Goal: Find specific fact: Find specific fact

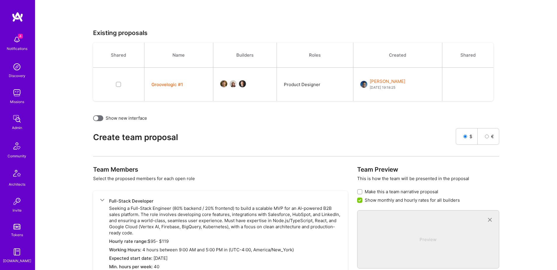
scroll to position [122, 0]
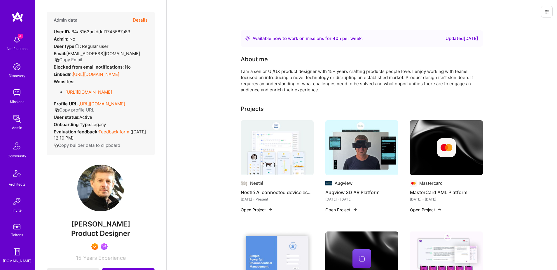
click at [141, 18] on button "Details" at bounding box center [140, 20] width 15 height 17
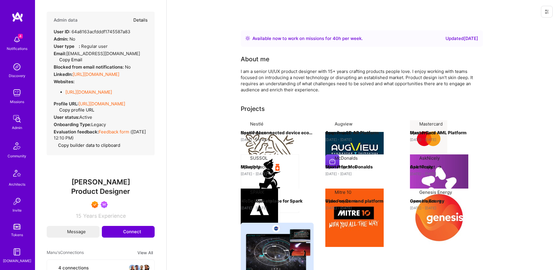
select select "7"
select select "4"
select select "7"
select select "US"
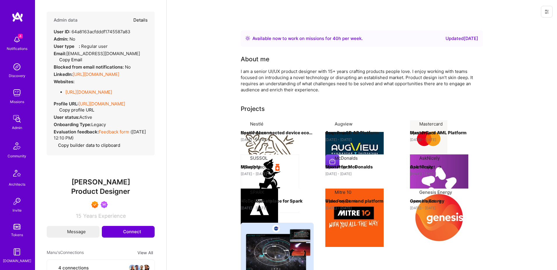
select select "Right Now"
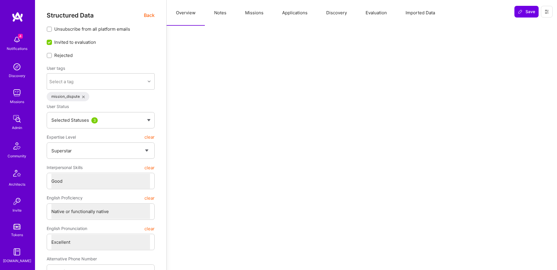
type textarea "x"
click at [244, 12] on button "Missions" at bounding box center [254, 13] width 37 height 26
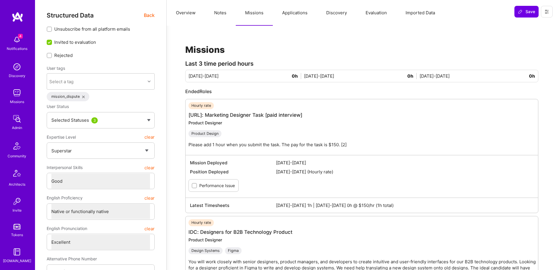
scroll to position [0, 0]
click at [290, 14] on button "Applications" at bounding box center [295, 13] width 44 height 26
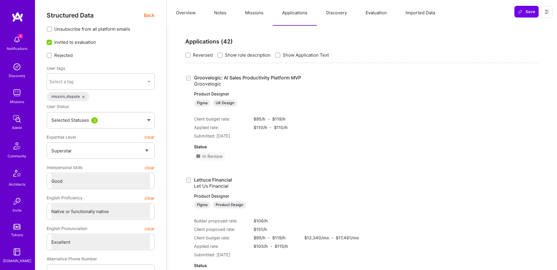
scroll to position [103, 0]
click at [16, 202] on img at bounding box center [17, 201] width 12 height 12
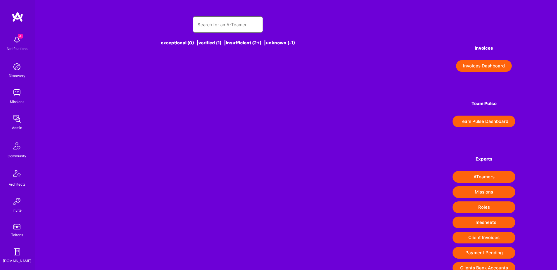
click at [219, 24] on input "text" at bounding box center [228, 24] width 61 height 15
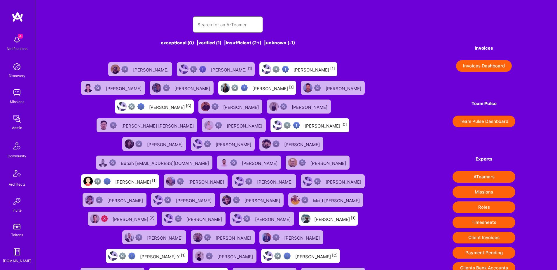
paste input "themehrdad@gmail.com"
type input "themehrdad@gmail.com"
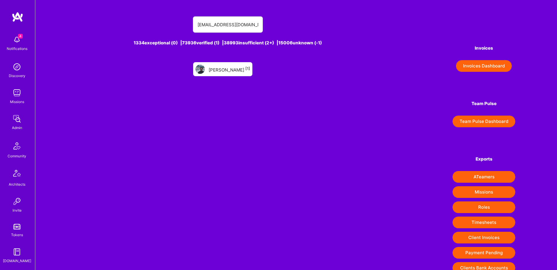
click at [227, 74] on div "Mehrdad Youssefi [1]" at bounding box center [222, 69] width 59 height 14
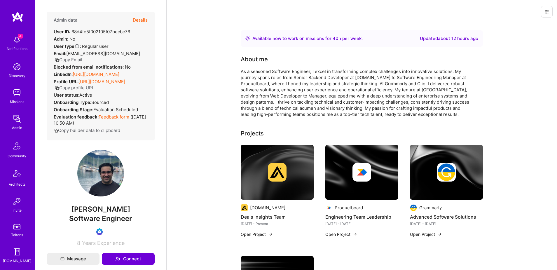
scroll to position [103, 0]
click at [18, 202] on img at bounding box center [17, 201] width 12 height 12
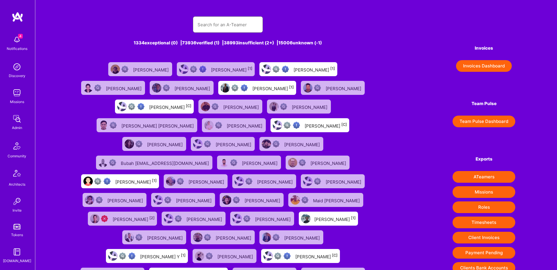
click at [204, 26] on input "text" at bounding box center [228, 24] width 61 height 15
paste input "ekpoekpo@gmail.com"
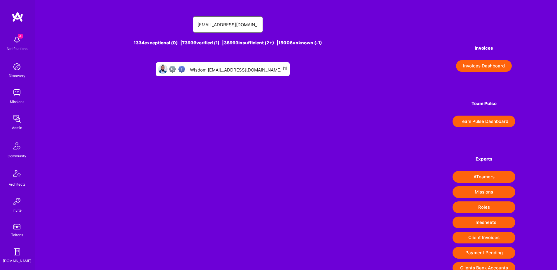
type input "ekpoekpo@gmail.com"
click at [233, 69] on div "Wisdom ekpoekpo@gmail.com [1]" at bounding box center [238, 69] width 97 height 8
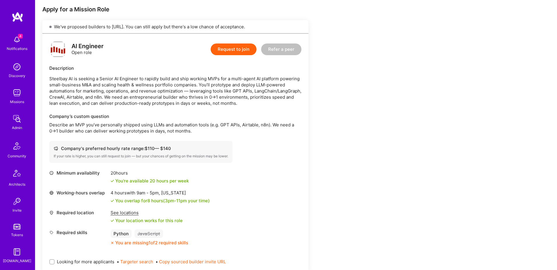
scroll to position [150, 0]
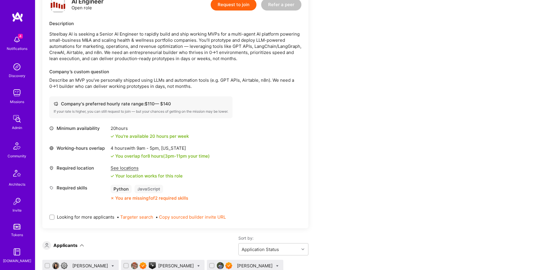
click at [123, 168] on div "See locations" at bounding box center [147, 168] width 72 height 6
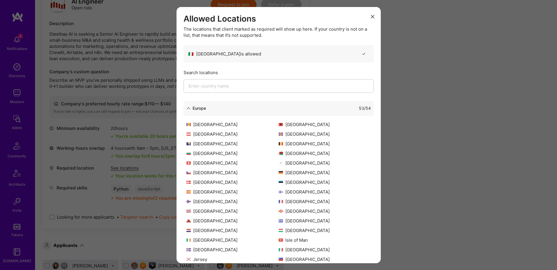
click at [187, 108] on icon "modal" at bounding box center [188, 108] width 4 height 4
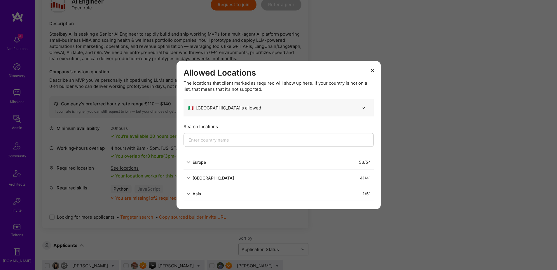
click at [189, 178] on icon "modal" at bounding box center [188, 178] width 4 height 4
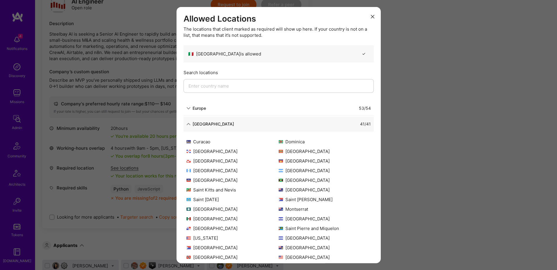
scroll to position [0, 0]
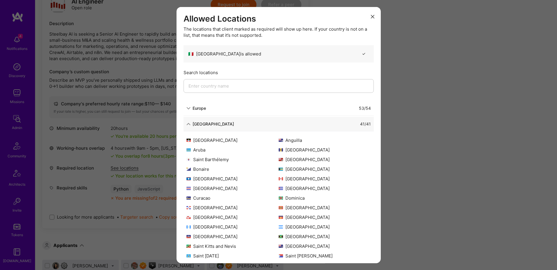
click at [189, 124] on icon "modal" at bounding box center [188, 124] width 4 height 4
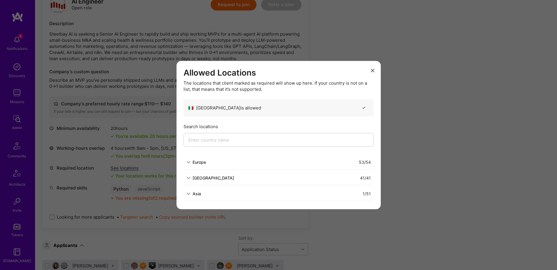
scroll to position [156, 0]
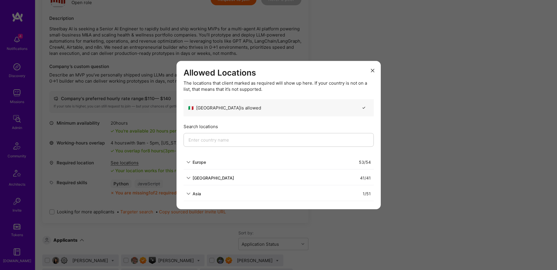
click at [229, 196] on div "1 / 51" at bounding box center [286, 194] width 170 height 6
click at [197, 194] on div "Asia" at bounding box center [197, 194] width 8 height 6
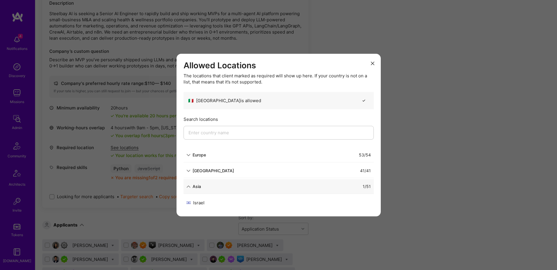
scroll to position [173, 0]
click at [373, 63] on icon "modal" at bounding box center [373, 64] width 4 height 4
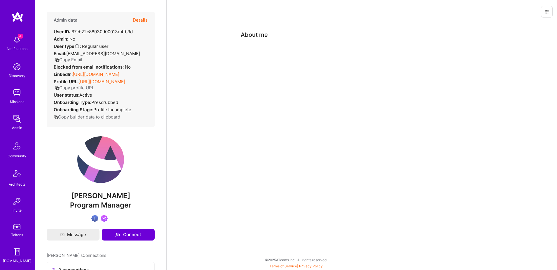
click at [115, 32] on div "User ID: 67cb22c88930d00013e4fb9d" at bounding box center [93, 32] width 79 height 6
copy div "67cb22c88930d00013e4fb9d"
